Goal: Information Seeking & Learning: Understand process/instructions

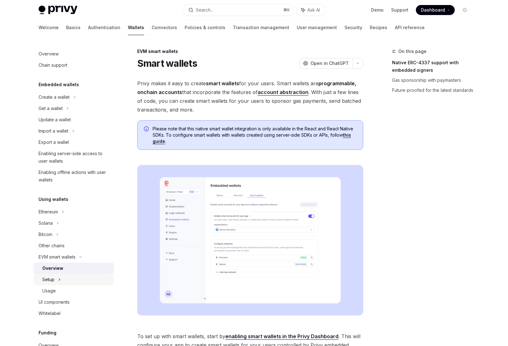
click at [63, 279] on div "Setup" at bounding box center [74, 279] width 80 height 11
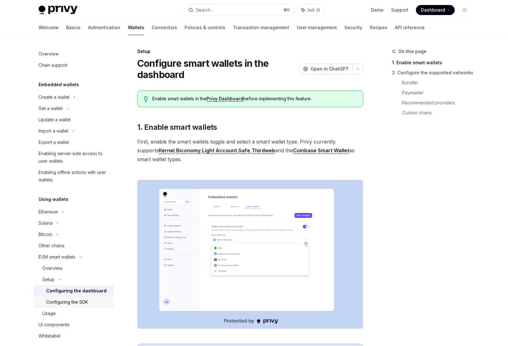
click at [78, 300] on div "Configuring the SDK" at bounding box center [67, 302] width 42 height 8
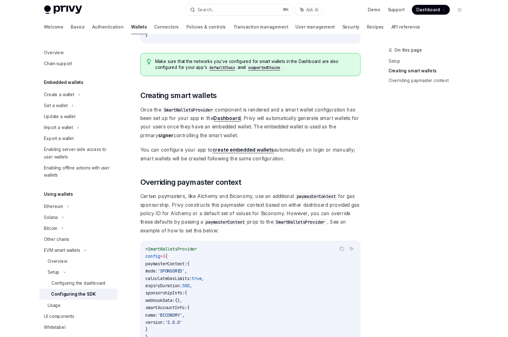
scroll to position [381, 0]
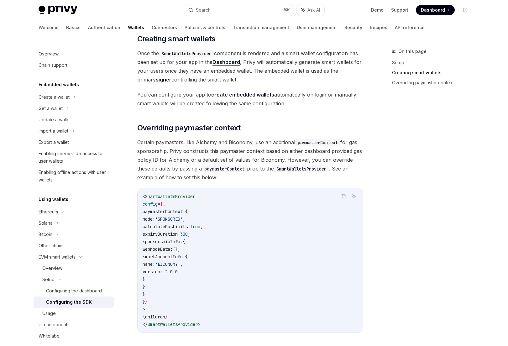
type textarea "*"
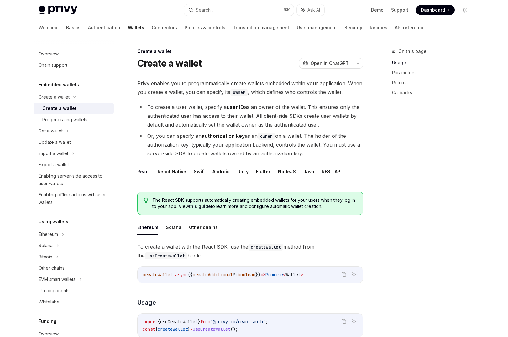
click at [286, 170] on button "NodeJS" at bounding box center [287, 171] width 18 height 15
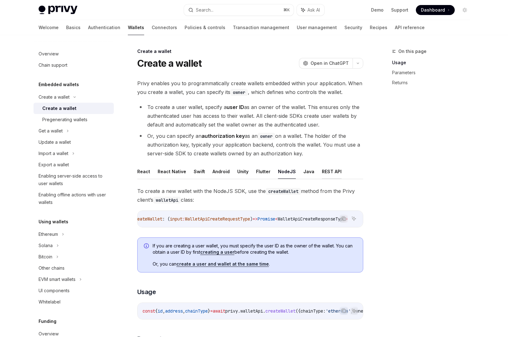
click at [322, 171] on button "REST API" at bounding box center [332, 171] width 20 height 15
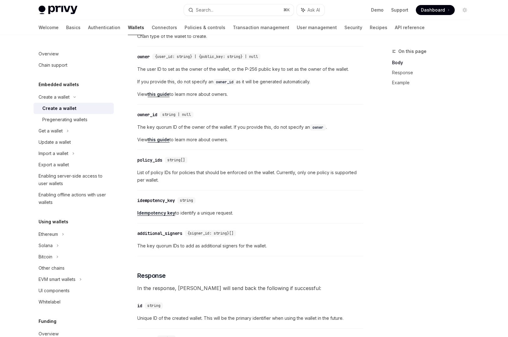
scroll to position [94, 0]
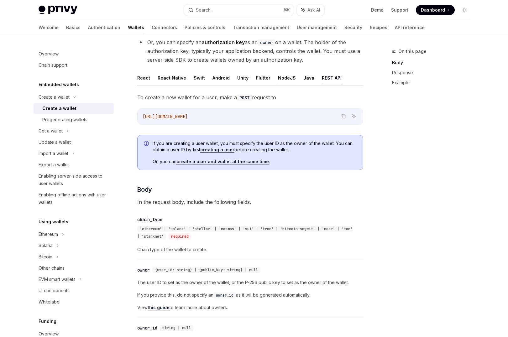
click at [278, 76] on button "NodeJS" at bounding box center [287, 77] width 18 height 15
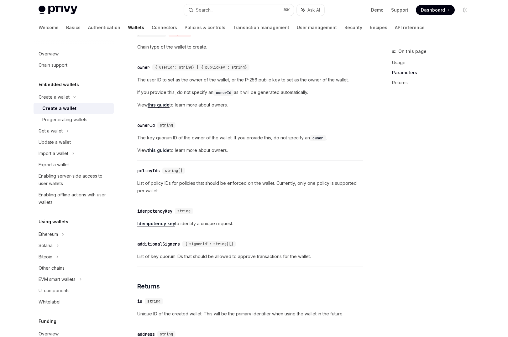
scroll to position [405, 0]
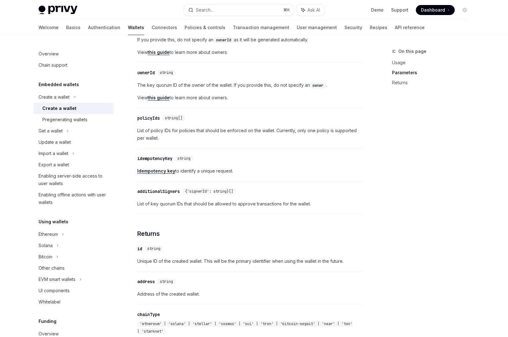
click at [208, 175] on span "Idempotency key to identify a unique request." at bounding box center [250, 171] width 226 height 8
click at [206, 175] on span "Idempotency key to identify a unique request." at bounding box center [250, 171] width 226 height 8
drag, startPoint x: 206, startPoint y: 176, endPoint x: 223, endPoint y: 176, distance: 16.9
click at [223, 175] on span "Idempotency key to identify a unique request." at bounding box center [250, 171] width 226 height 8
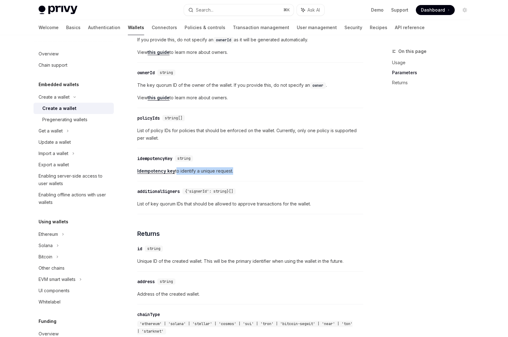
drag, startPoint x: 223, startPoint y: 176, endPoint x: 176, endPoint y: 176, distance: 46.7
click at [176, 175] on span "Idempotency key to identify a unique request." at bounding box center [250, 171] width 226 height 8
drag, startPoint x: 176, startPoint y: 176, endPoint x: 221, endPoint y: 178, distance: 45.1
click at [221, 175] on span "Idempotency key to identify a unique request." at bounding box center [250, 171] width 226 height 8
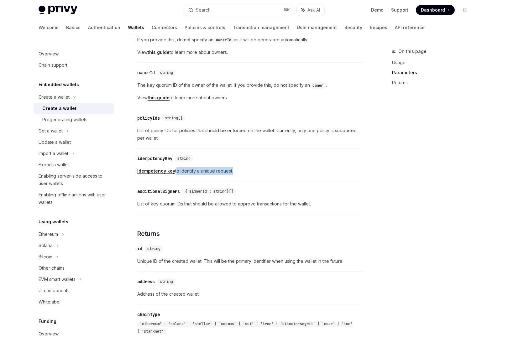
click at [222, 175] on span "Idempotency key to identify a unique request." at bounding box center [250, 171] width 226 height 8
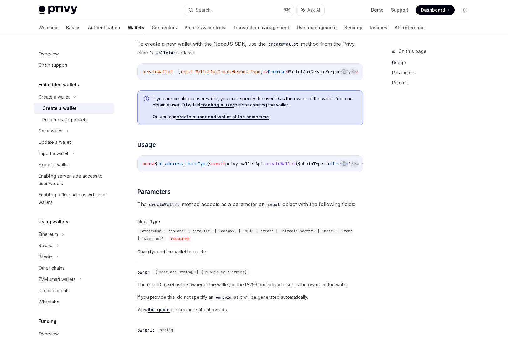
scroll to position [18, 0]
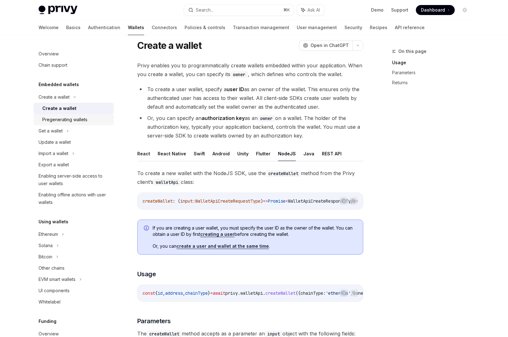
click at [64, 117] on div "Pregenerating wallets" at bounding box center [64, 120] width 45 height 8
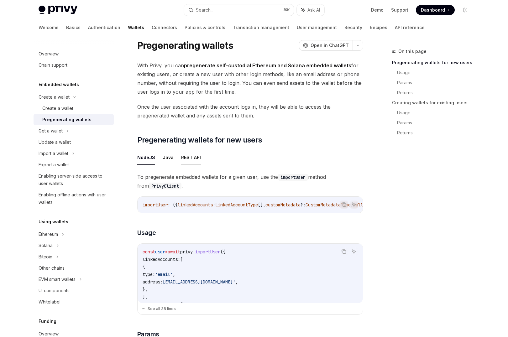
click at [189, 159] on button "REST API" at bounding box center [191, 157] width 20 height 15
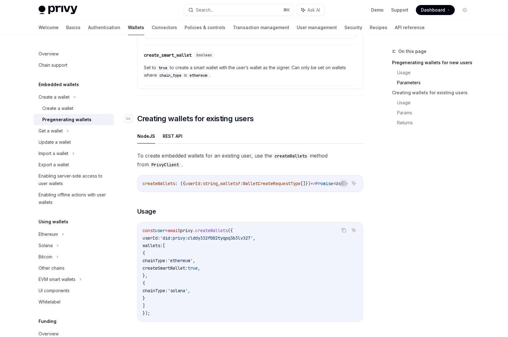
scroll to position [953, 0]
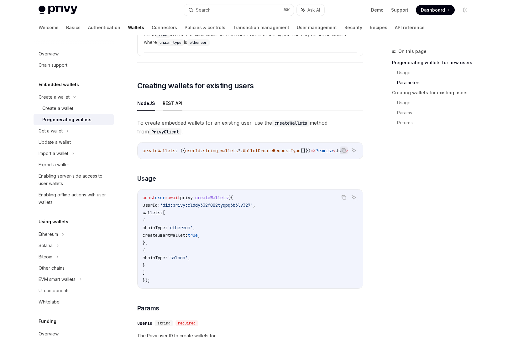
click at [170, 107] on button "REST API" at bounding box center [173, 103] width 20 height 15
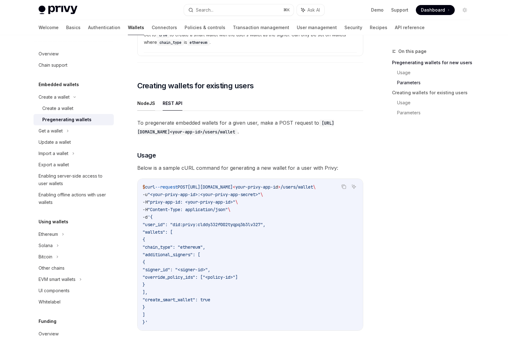
click at [152, 105] on button "NodeJS" at bounding box center [146, 103] width 18 height 15
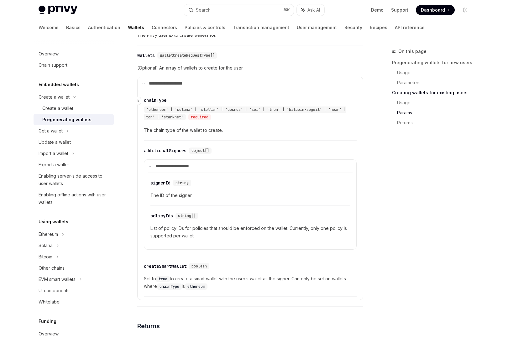
scroll to position [1265, 0]
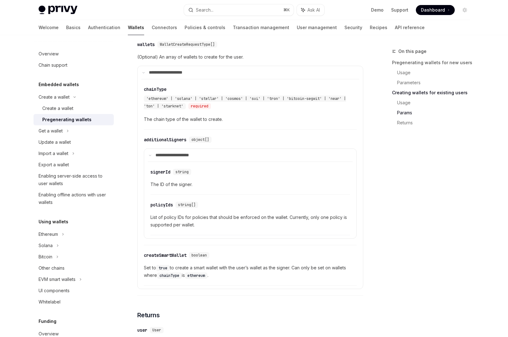
click at [295, 270] on span "Set to true to create a smart wallet with the user’s wallet as the signer. Can …" at bounding box center [250, 271] width 213 height 15
drag, startPoint x: 295, startPoint y: 270, endPoint x: 205, endPoint y: 277, distance: 90.1
click at [205, 277] on span "Set to true to create a smart wallet with the user’s wallet as the signer. Can …" at bounding box center [250, 271] width 213 height 15
click at [205, 277] on code "ethereum" at bounding box center [196, 276] width 23 height 6
drag, startPoint x: 205, startPoint y: 277, endPoint x: 301, endPoint y: 268, distance: 96.0
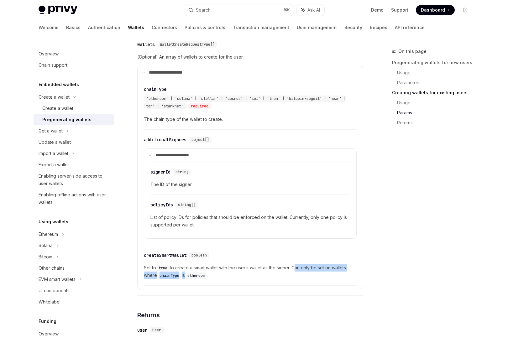
click at [301, 268] on span "Set to true to create a smart wallet with the user’s wallet as the signer. Can …" at bounding box center [250, 271] width 213 height 15
click at [300, 270] on span "Set to true to create a smart wallet with the user’s wallet as the signer. Can …" at bounding box center [250, 271] width 213 height 15
click at [260, 270] on span "Set to true to create a smart wallet with the user’s wallet as the signer. Can …" at bounding box center [250, 271] width 213 height 15
drag, startPoint x: 260, startPoint y: 270, endPoint x: 288, endPoint y: 270, distance: 27.6
click at [288, 270] on span "Set to true to create a smart wallet with the user’s wallet as the signer. Can …" at bounding box center [250, 271] width 213 height 15
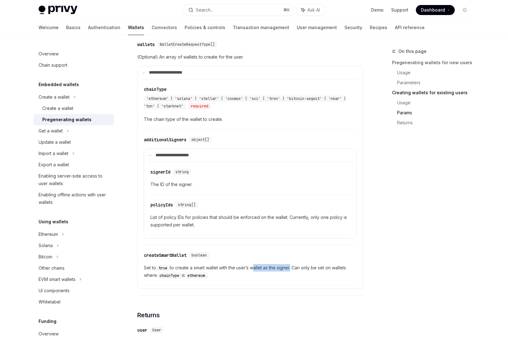
click at [288, 270] on span "Set to true to create a smart wallet with the user’s wallet as the signer. Can …" at bounding box center [250, 271] width 213 height 15
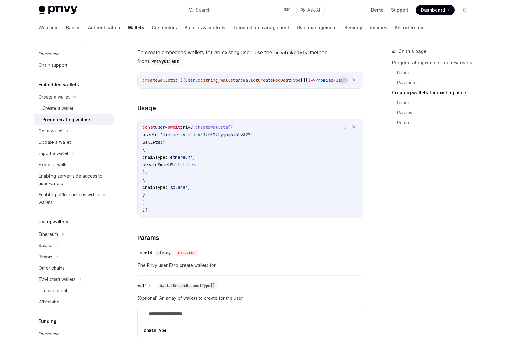
scroll to position [968, 0]
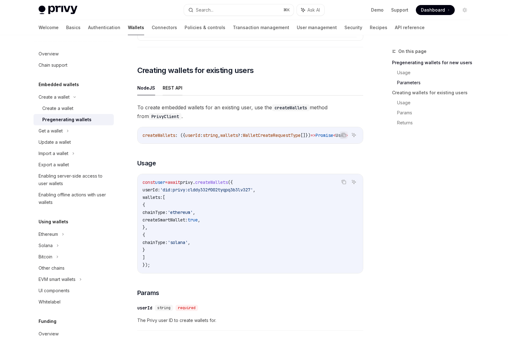
click at [177, 85] on button "REST API" at bounding box center [173, 88] width 20 height 15
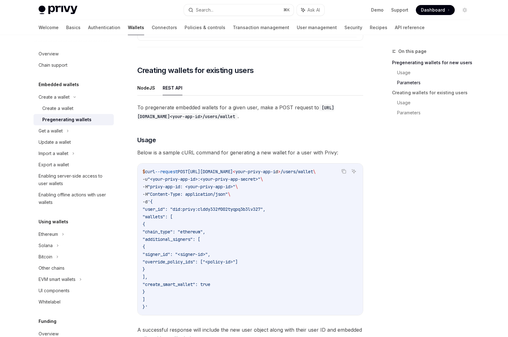
scroll to position [0, 32]
drag, startPoint x: 292, startPoint y: 170, endPoint x: 323, endPoint y: 174, distance: 31.2
click at [315, 174] on span "$ curl --request POST [URL][DOMAIN_NAME] < your-privy-app-i d > /users/wallet \" at bounding box center [229, 172] width 173 height 6
click at [313, 173] on span "/users/wallet" at bounding box center [296, 172] width 33 height 6
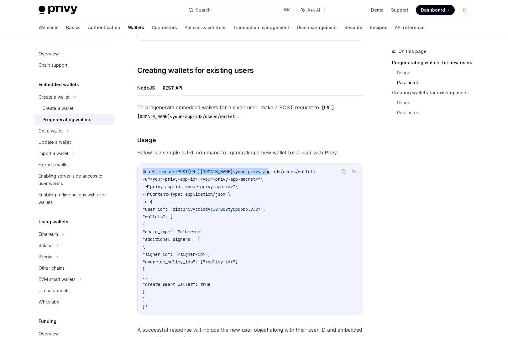
drag, startPoint x: 292, startPoint y: 170, endPoint x: 135, endPoint y: 171, distance: 156.9
click at [152, 171] on span "curl" at bounding box center [150, 172] width 10 height 6
click at [232, 152] on span "Below is a sample cURL command for generating a new wallet for a user with Priv…" at bounding box center [250, 152] width 226 height 9
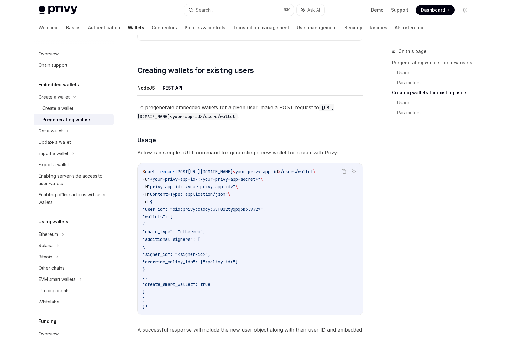
scroll to position [1066, 0]
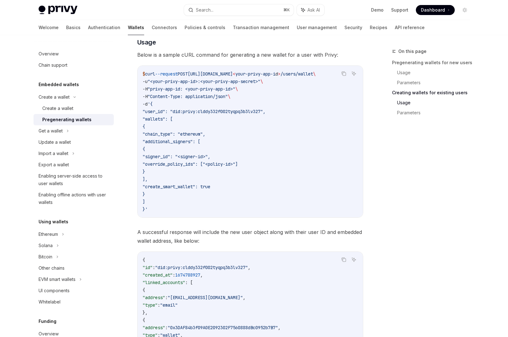
click at [192, 244] on span "A successful response will include the new user object along with their user ID…" at bounding box center [250, 237] width 226 height 18
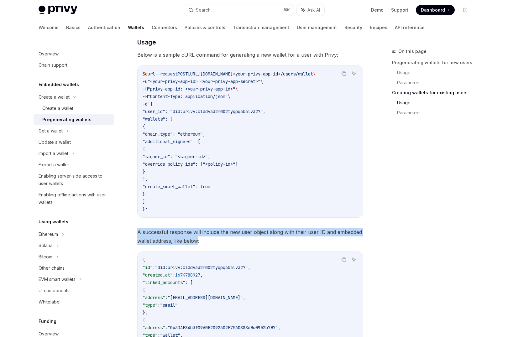
drag, startPoint x: 192, startPoint y: 244, endPoint x: 139, endPoint y: 235, distance: 54.0
click at [139, 235] on span "A successful response will include the new user object along with their user ID…" at bounding box center [250, 237] width 226 height 18
click at [138, 233] on span "A successful response will include the new user object along with their user ID…" at bounding box center [250, 237] width 226 height 18
drag, startPoint x: 138, startPoint y: 233, endPoint x: 191, endPoint y: 242, distance: 53.4
click at [191, 242] on span "A successful response will include the new user object along with their user ID…" at bounding box center [250, 237] width 226 height 18
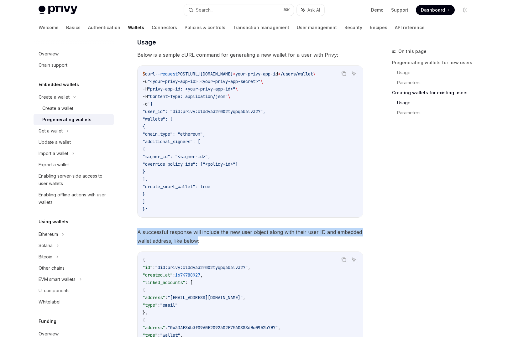
click at [191, 242] on span "A successful response will include the new user object along with their user ID…" at bounding box center [250, 237] width 226 height 18
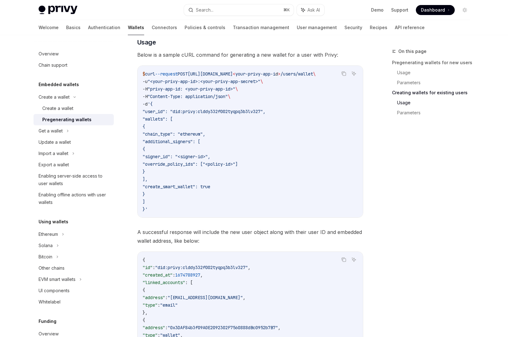
click at [138, 234] on span "A successful response will include the new user object along with their user ID…" at bounding box center [250, 237] width 226 height 18
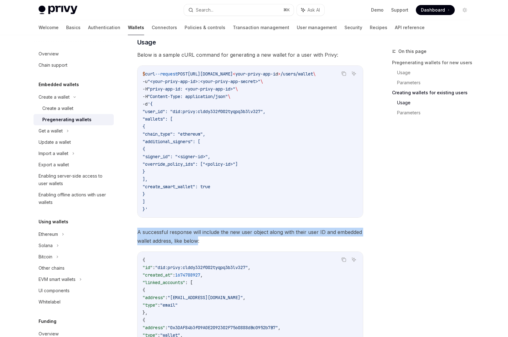
drag, startPoint x: 138, startPoint y: 234, endPoint x: 191, endPoint y: 242, distance: 53.3
click at [191, 242] on span "A successful response will include the new user object along with their user ID…" at bounding box center [250, 237] width 226 height 18
drag, startPoint x: 191, startPoint y: 242, endPoint x: 138, endPoint y: 233, distance: 53.1
click at [138, 233] on span "A successful response will include the new user object along with their user ID…" at bounding box center [250, 237] width 226 height 18
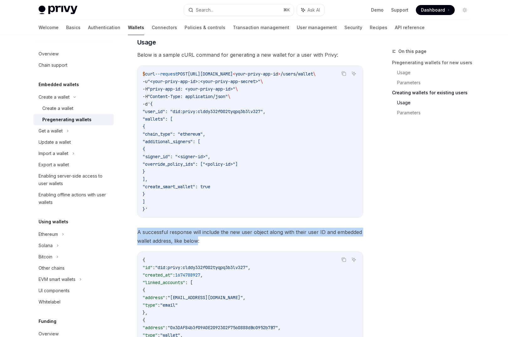
click at [138, 234] on span "A successful response will include the new user object along with their user ID…" at bounding box center [250, 237] width 226 height 18
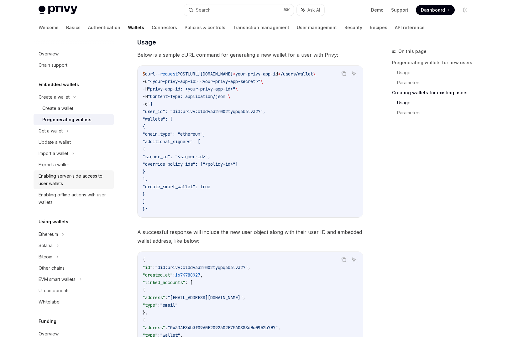
click at [89, 181] on div "Enabling server-side access to user wallets" at bounding box center [74, 179] width 71 height 15
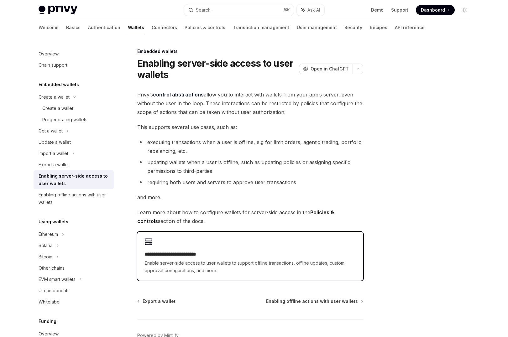
click at [212, 266] on span "Enable server-side access to user wallets to support offline transactions, offl…" at bounding box center [250, 266] width 211 height 15
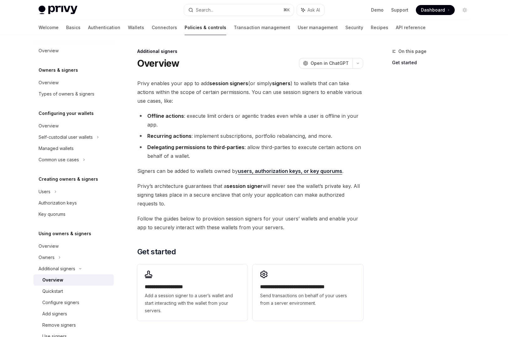
click at [214, 84] on strong "session signers" at bounding box center [228, 83] width 39 height 6
drag, startPoint x: 214, startPoint y: 84, endPoint x: 233, endPoint y: 84, distance: 18.8
click at [233, 84] on strong "session signers" at bounding box center [228, 83] width 39 height 6
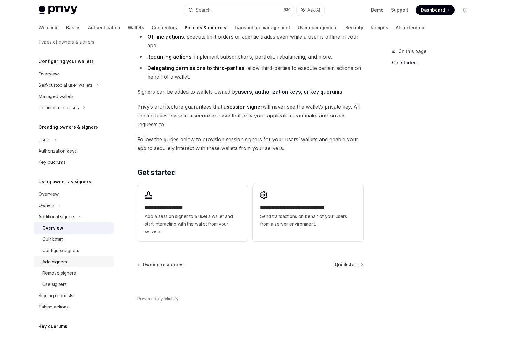
scroll to position [109, 0]
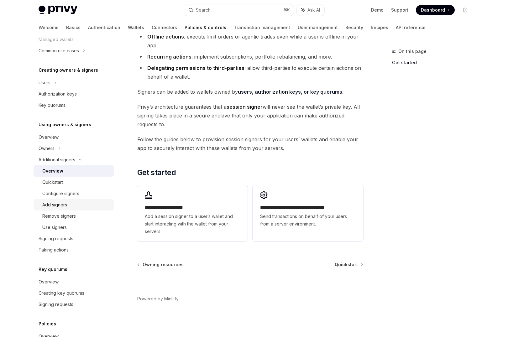
click at [79, 204] on div "Add signers" at bounding box center [76, 205] width 68 height 8
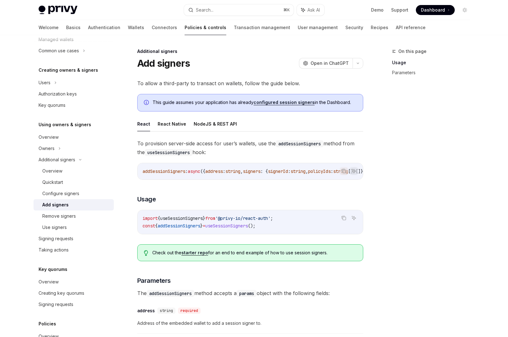
scroll to position [153, 0]
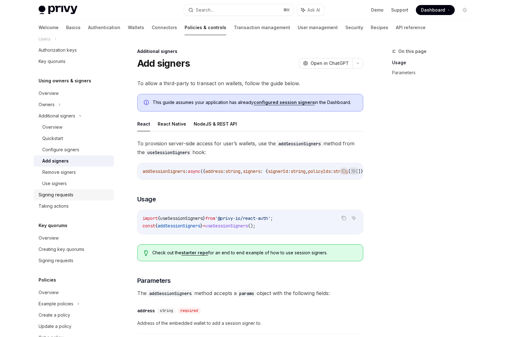
click at [77, 198] on div "Signing requests" at bounding box center [74, 195] width 71 height 8
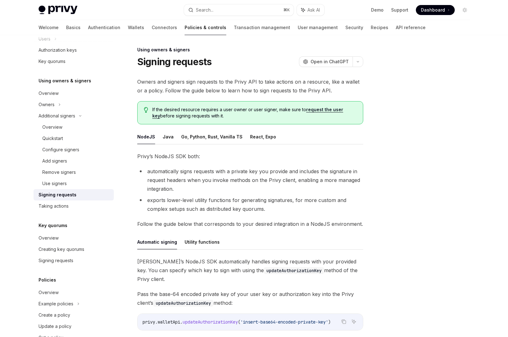
scroll to position [49, 0]
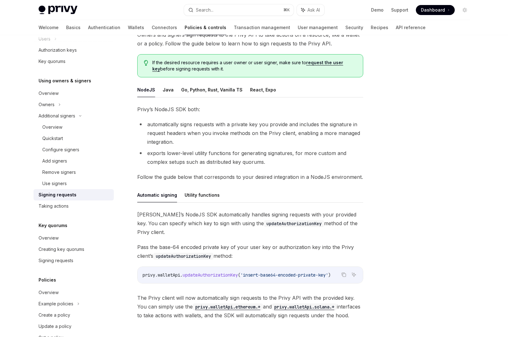
click at [145, 214] on span "[PERSON_NAME]’s NodeJS SDK automatically handles signing requests with your pro…" at bounding box center [250, 223] width 226 height 26
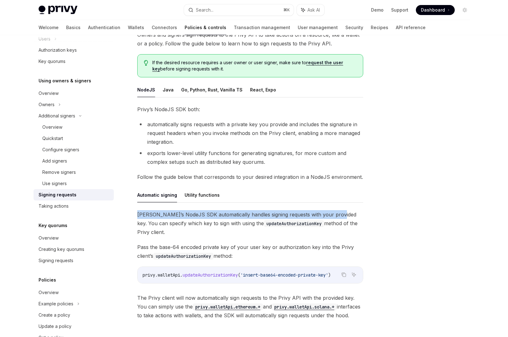
drag, startPoint x: 145, startPoint y: 214, endPoint x: 325, endPoint y: 213, distance: 180.4
click at [325, 213] on span "[PERSON_NAME]’s NodeJS SDK automatically handles signing requests with your pro…" at bounding box center [250, 223] width 226 height 26
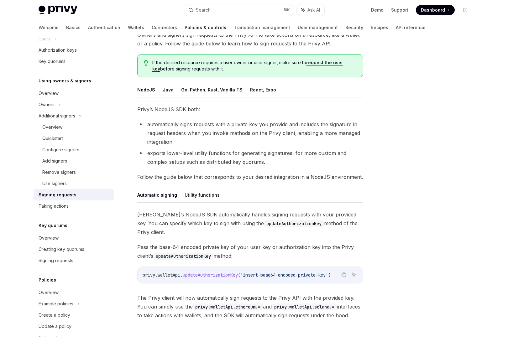
click at [167, 224] on span "[PERSON_NAME]’s NodeJS SDK automatically handles signing requests with your pro…" at bounding box center [250, 223] width 226 height 26
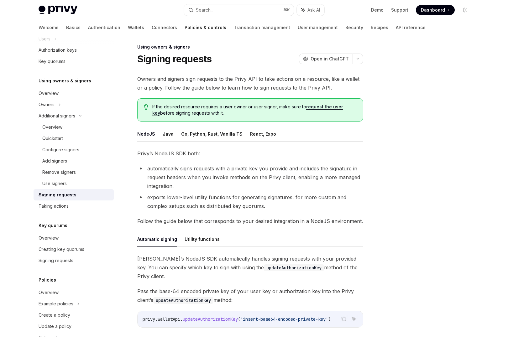
scroll to position [0, 0]
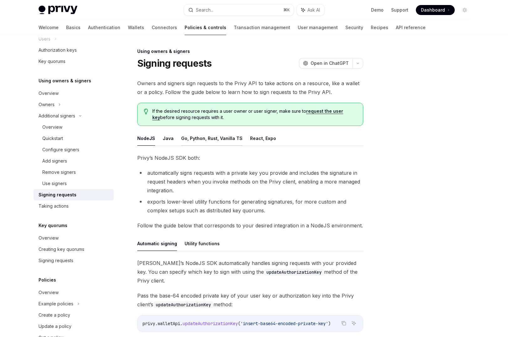
click at [224, 141] on button "Go, Python, Rust, Vanilla TS" at bounding box center [211, 138] width 61 height 15
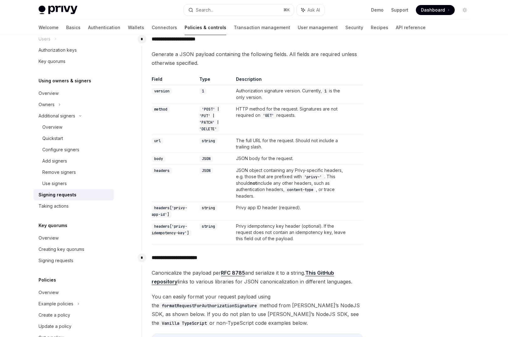
scroll to position [63, 0]
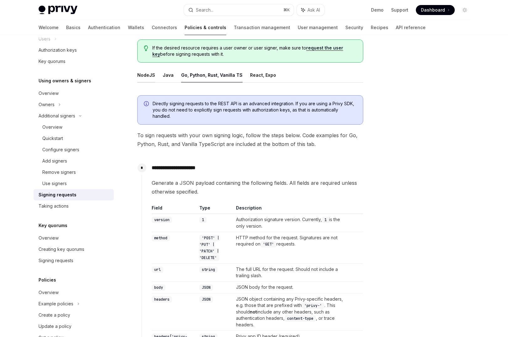
click at [149, 75] on button "NodeJS" at bounding box center [146, 75] width 18 height 15
type textarea "*"
